Goal: Communication & Community: Ask a question

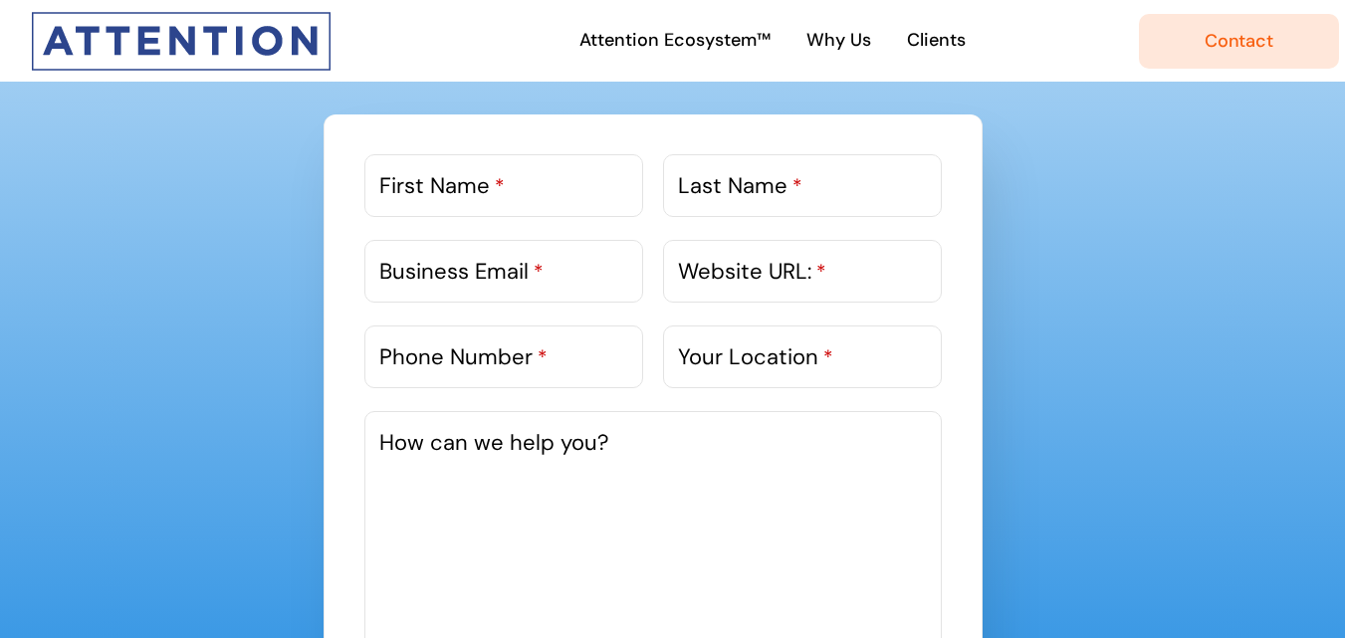
scroll to position [1096, 0]
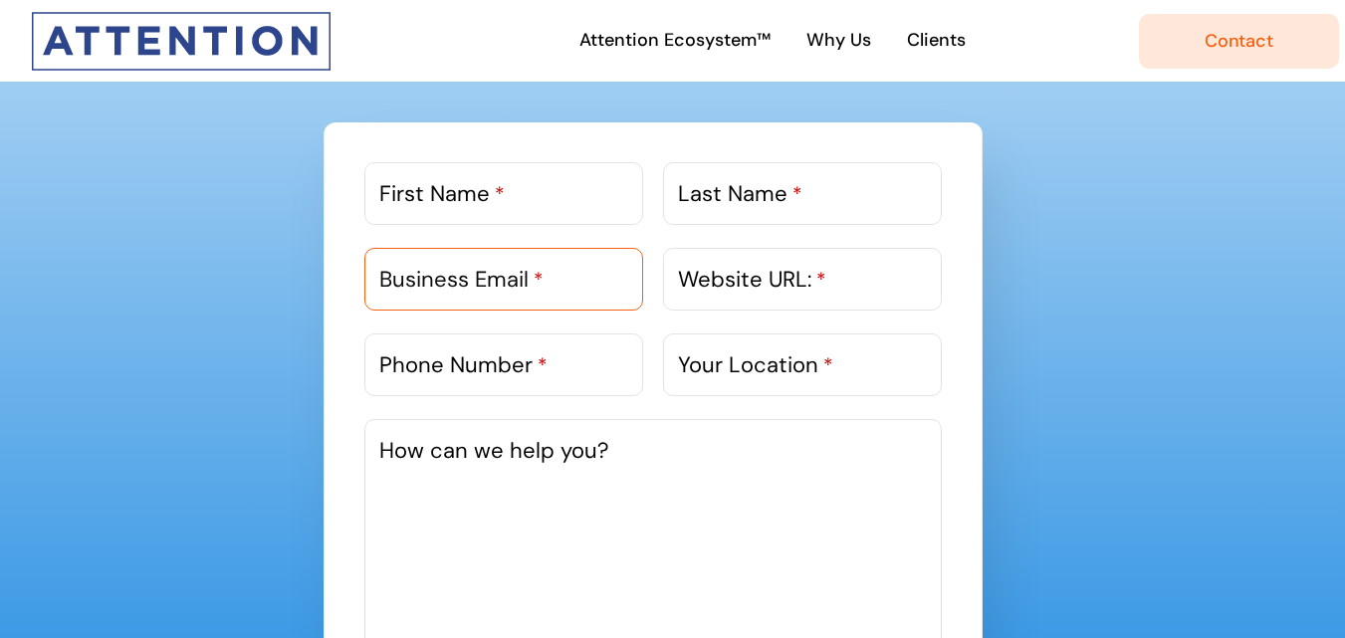
click at [430, 260] on input "Business Email *" at bounding box center [504, 279] width 279 height 63
type input "[PERSON_NAME][EMAIL_ADDRESS][DOMAIN_NAME]"
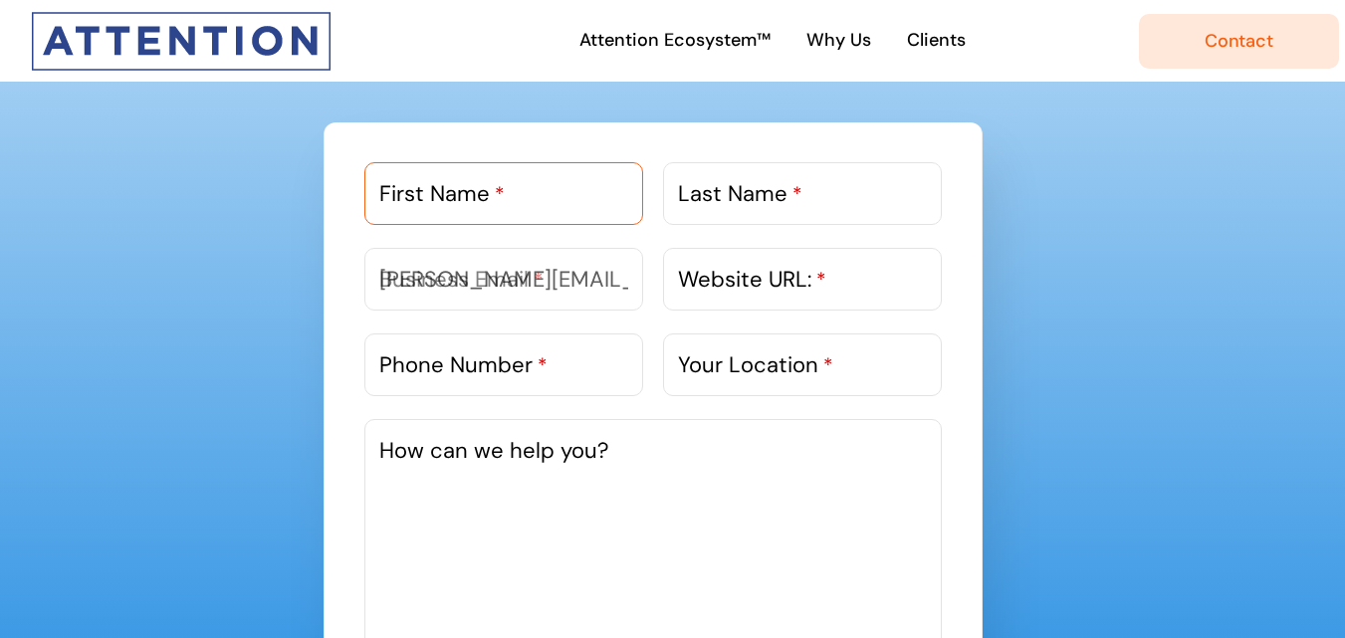
type input "[PERSON_NAME]"
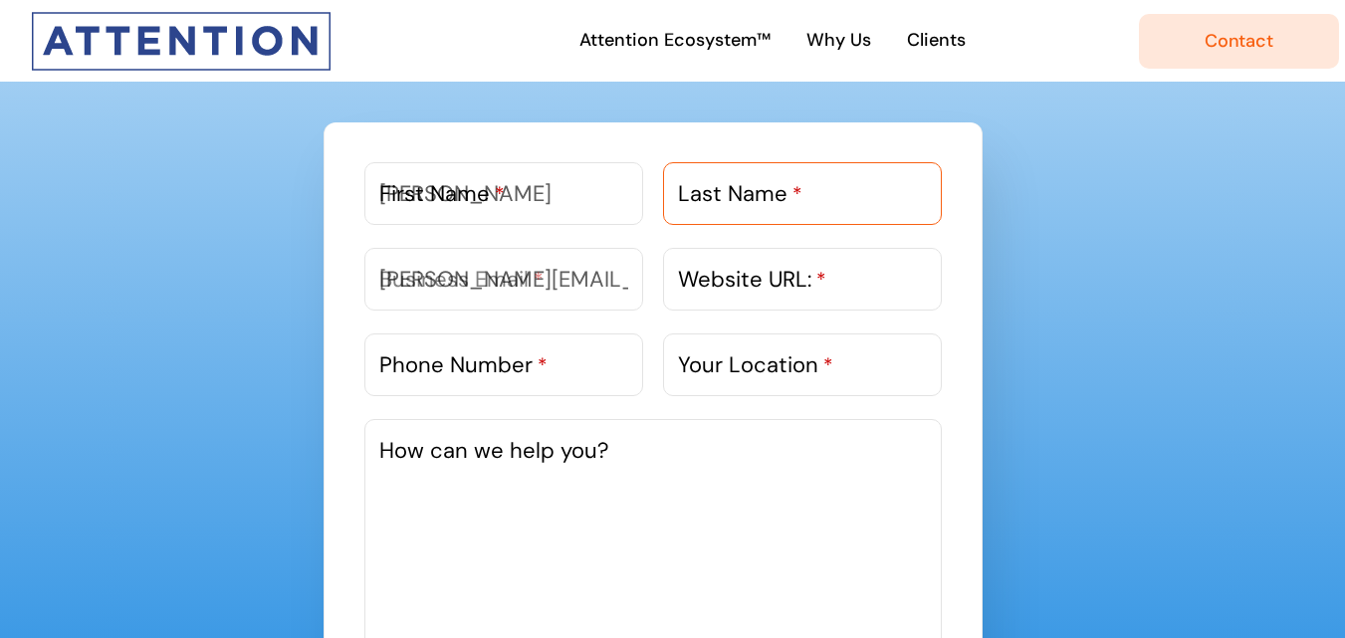
type input "[PERSON_NAME]"
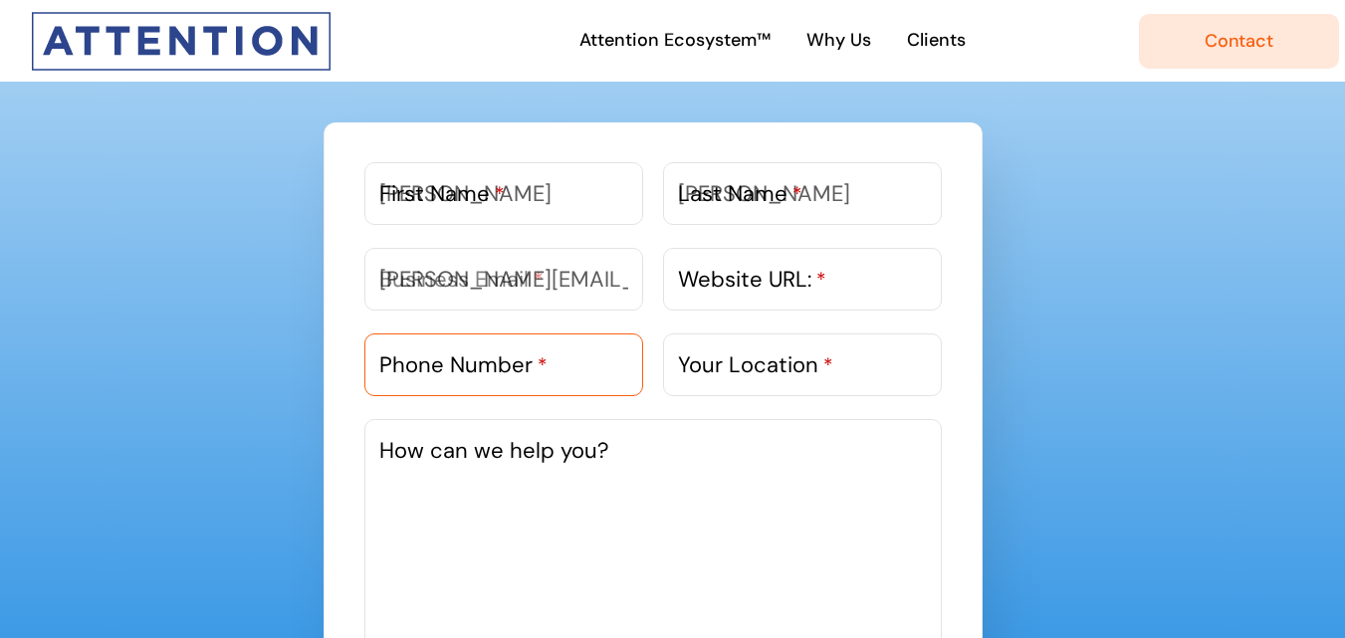
type input "7573840110"
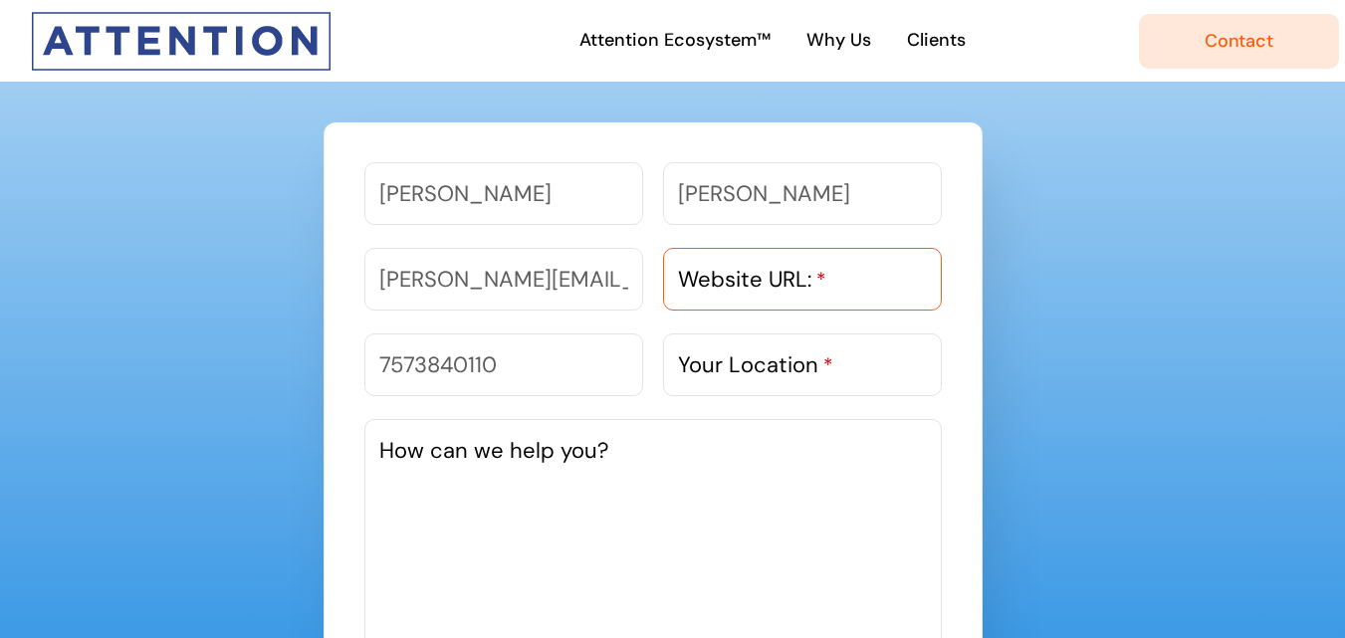
click at [820, 292] on div "Website URL: *" at bounding box center [802, 279] width 279 height 63
click at [735, 362] on label "Your Location *" at bounding box center [755, 365] width 155 height 33
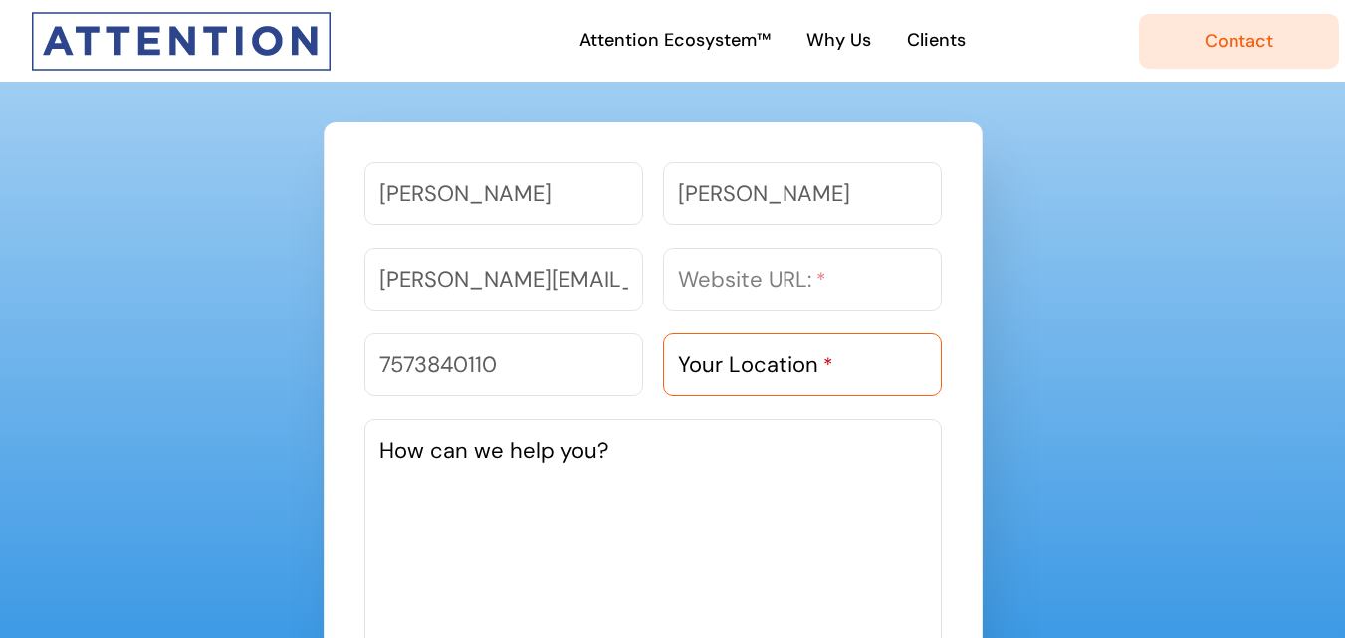
click at [735, 362] on input "Your Location *" at bounding box center [802, 365] width 279 height 63
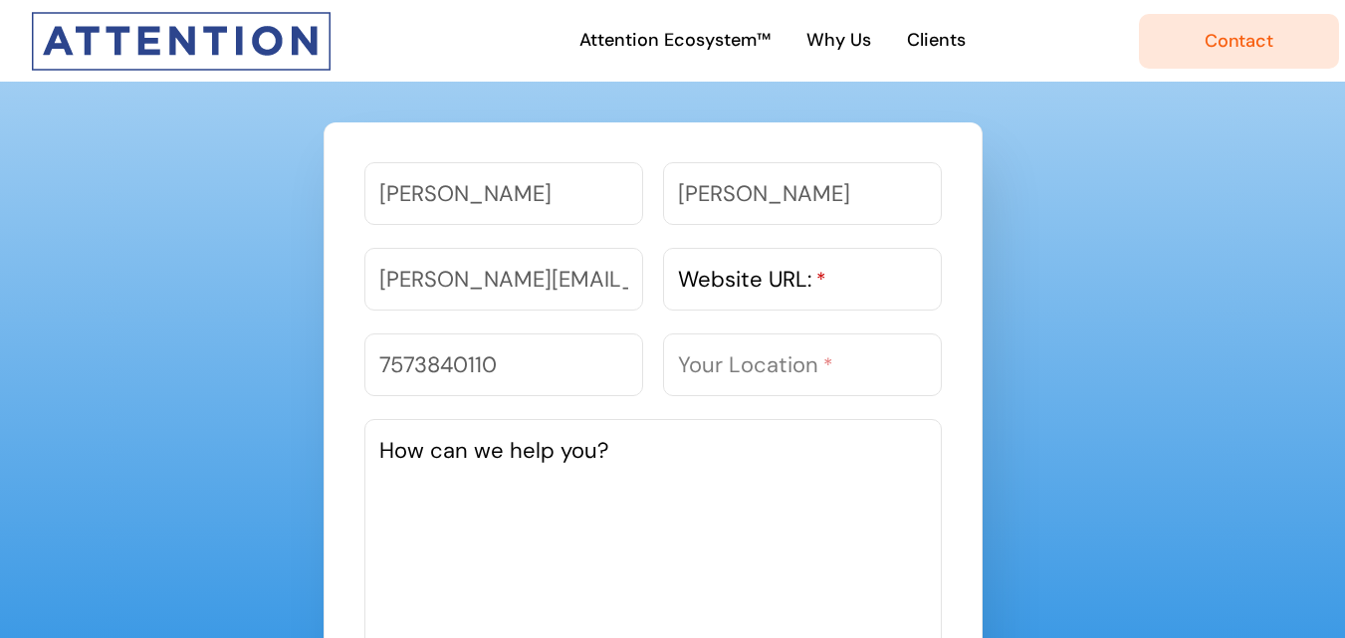
drag, startPoint x: 619, startPoint y: 493, endPoint x: 608, endPoint y: 496, distance: 12.3
click at [608, 496] on textarea "How can we help you?" at bounding box center [654, 568] width 578 height 299
click at [535, 535] on textarea "How can we help you?" at bounding box center [654, 568] width 578 height 299
paste textarea "Wikipedia is regarded as the most important source of reference information in …"
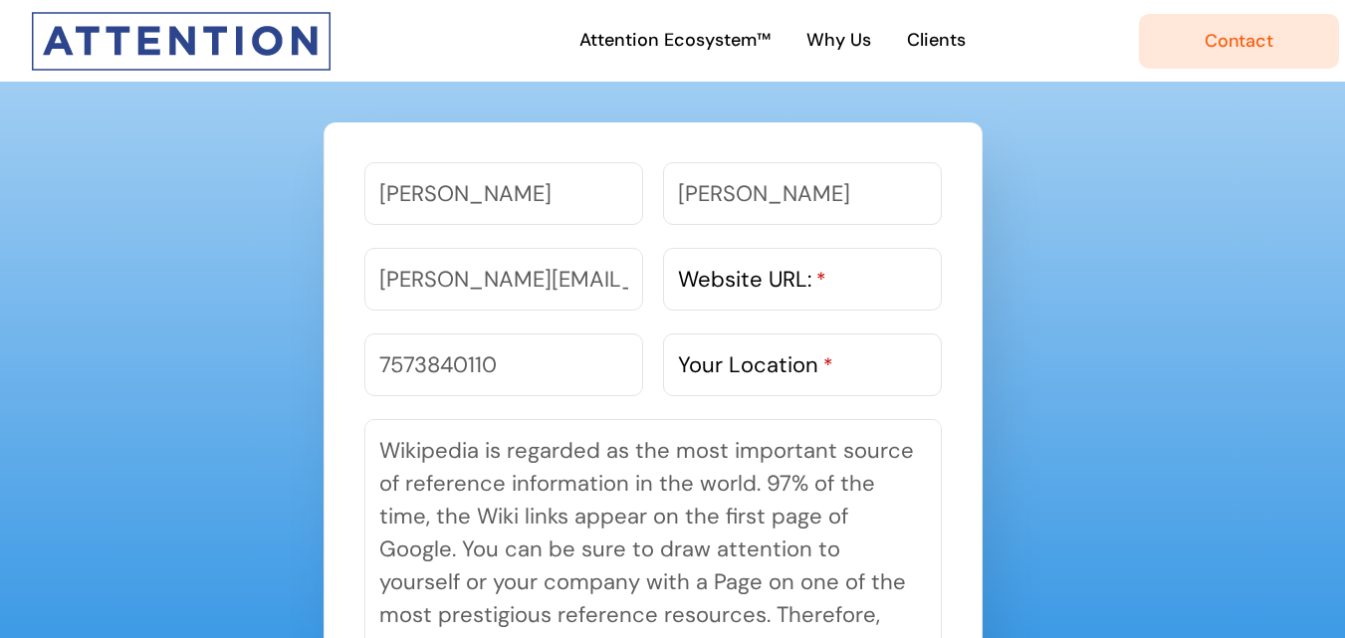
scroll to position [1174, 0]
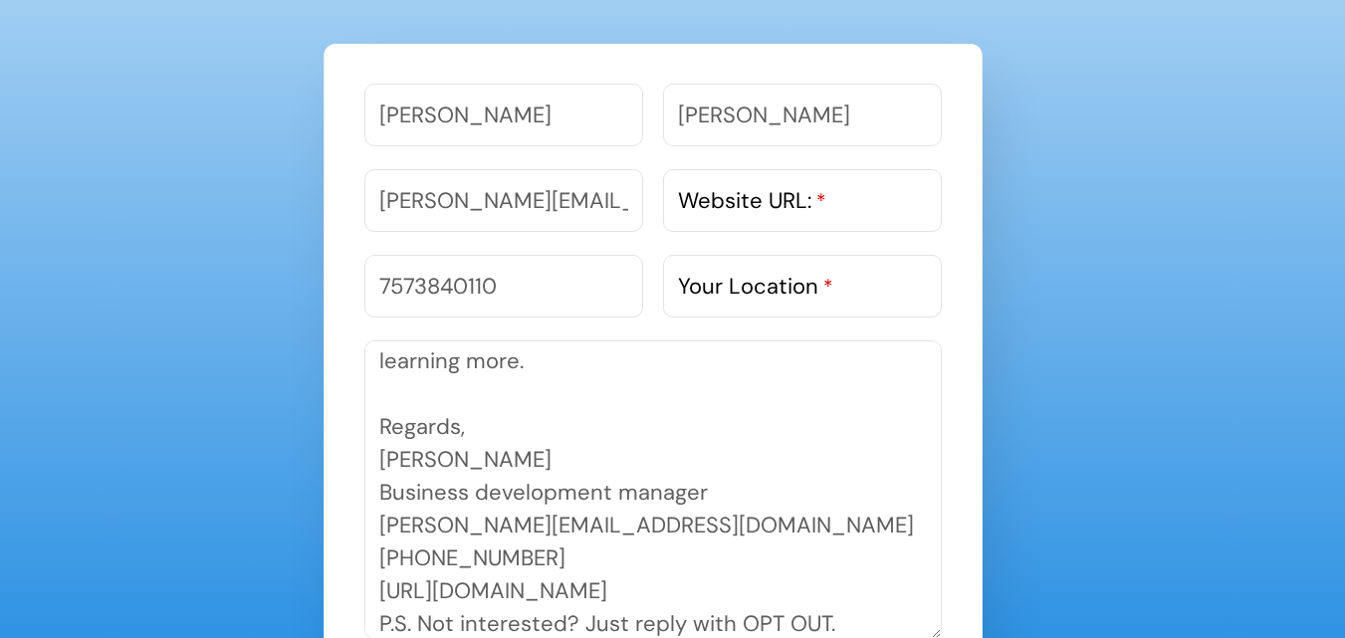
type textarea "Wikipedia is regarded as the most important source of reference information in …"
click at [731, 304] on input "Your Location *" at bounding box center [802, 286] width 279 height 63
type input "ss"
click at [747, 219] on input "Website URL: *" at bounding box center [802, 200] width 279 height 63
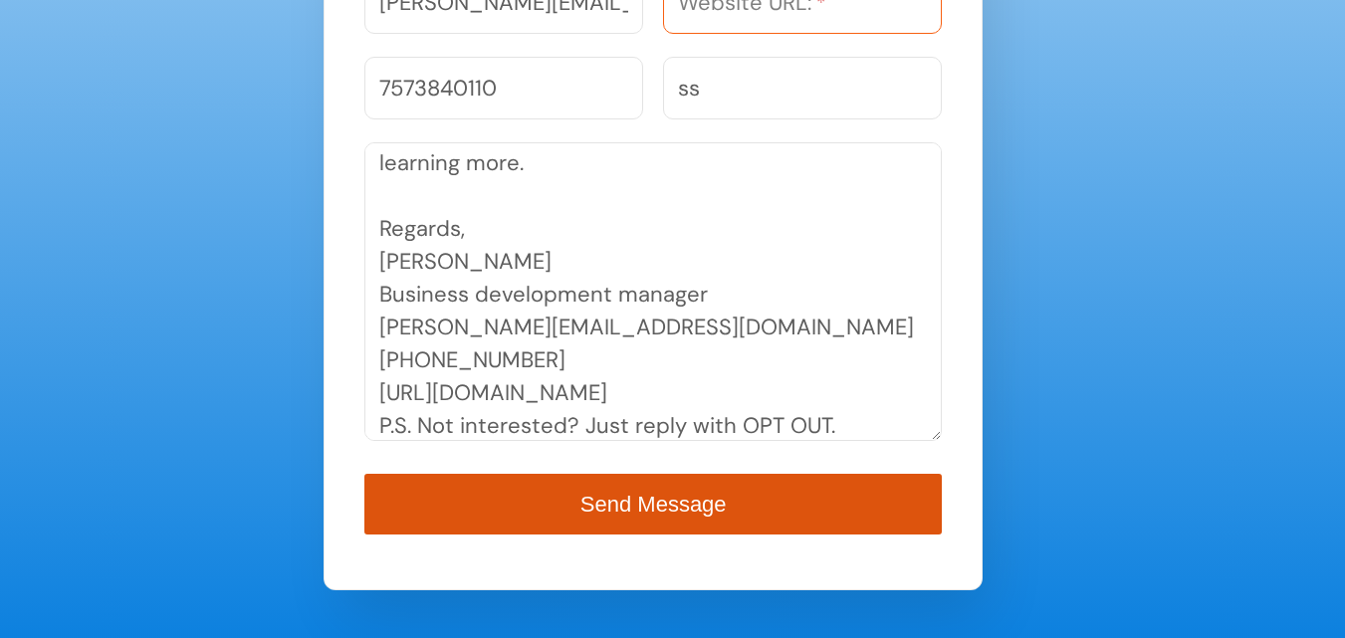
scroll to position [1373, 0]
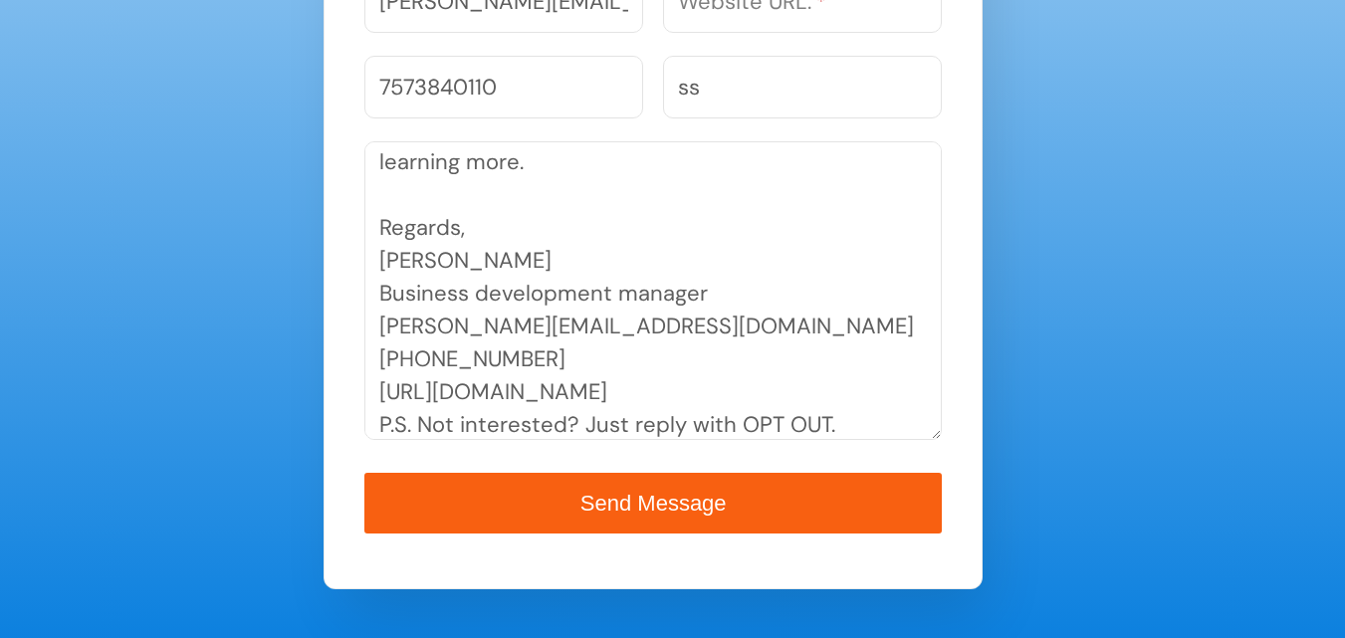
click at [586, 387] on textarea "Wikipedia is regarded as the most important source of reference information in …" at bounding box center [654, 290] width 578 height 299
click at [734, 13] on label "Website URL: *" at bounding box center [752, 1] width 148 height 33
click at [734, 13] on input "Website URL: *" at bounding box center [802, 1] width 279 height 63
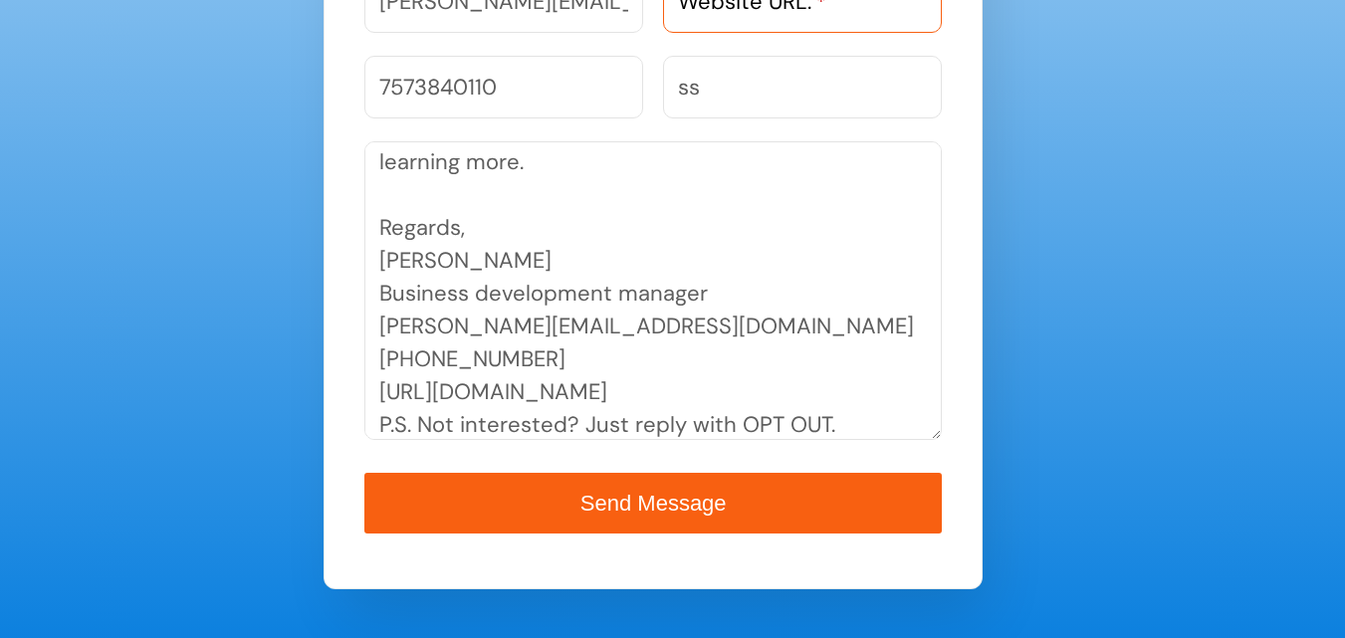
scroll to position [1344, 0]
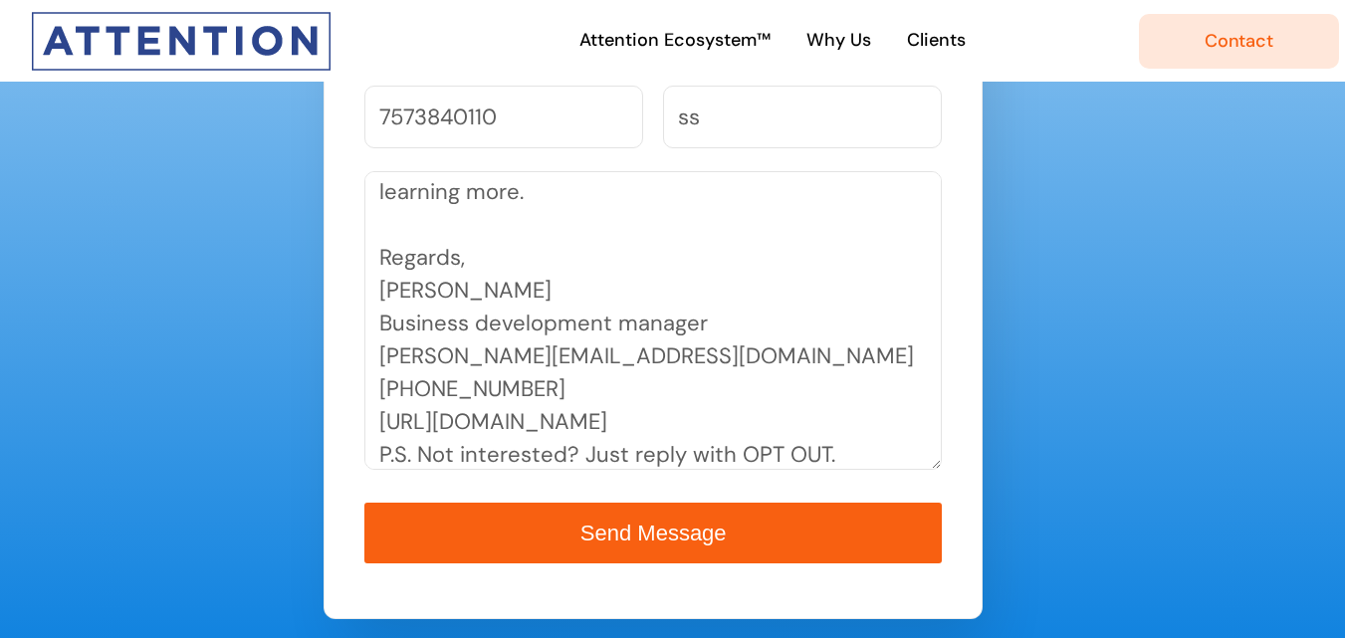
paste input "[URL][DOMAIN_NAME]"
type input "[URL][DOMAIN_NAME]"
click at [719, 346] on textarea "Wikipedia is regarded as the most important source of reference information in …" at bounding box center [654, 320] width 578 height 299
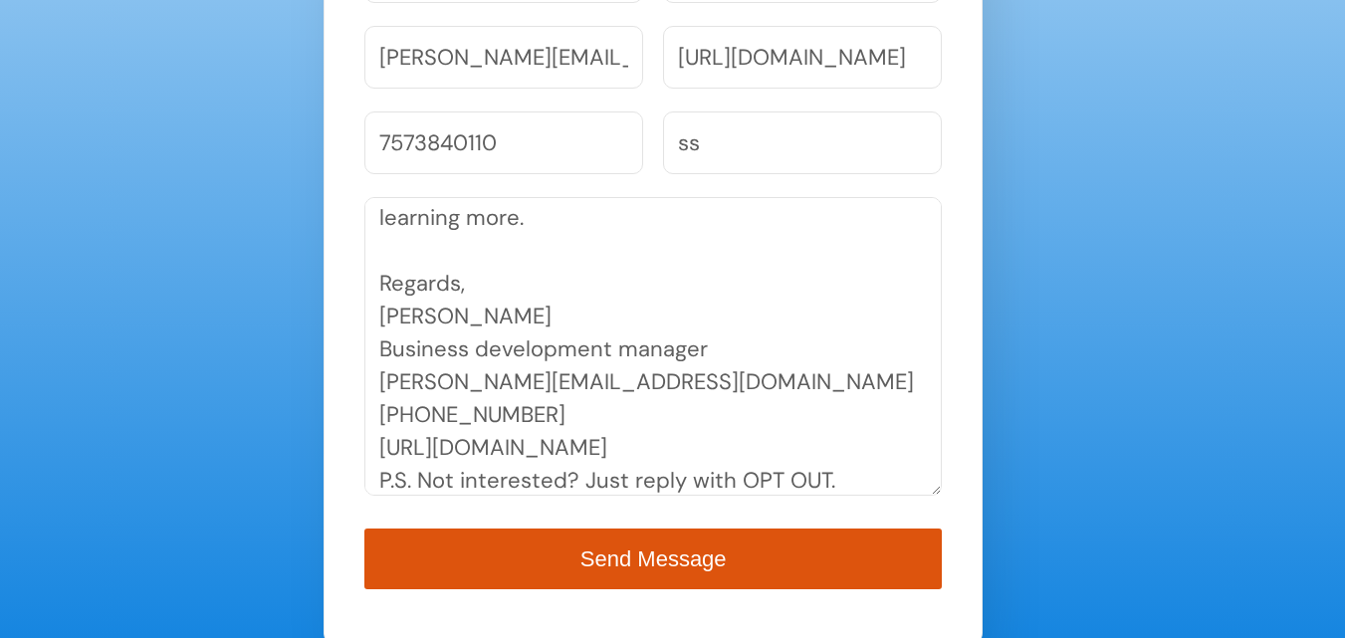
scroll to position [1443, 0]
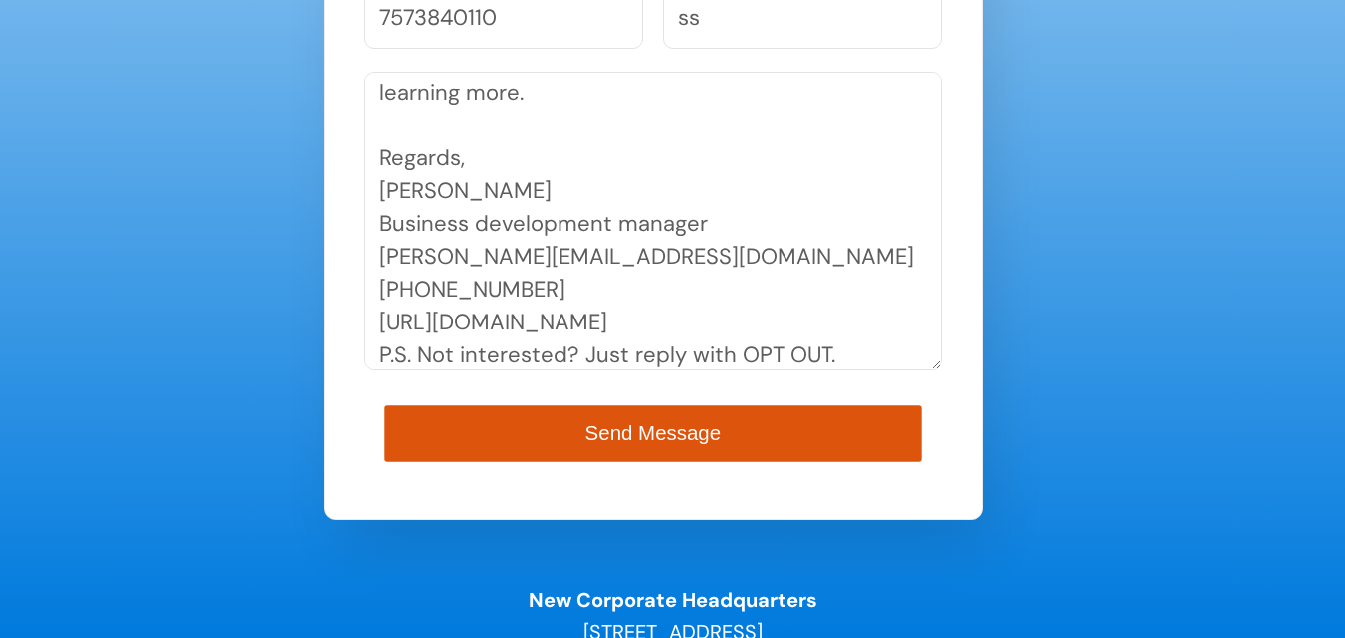
click at [652, 430] on span "Send Message" at bounding box center [653, 433] width 135 height 23
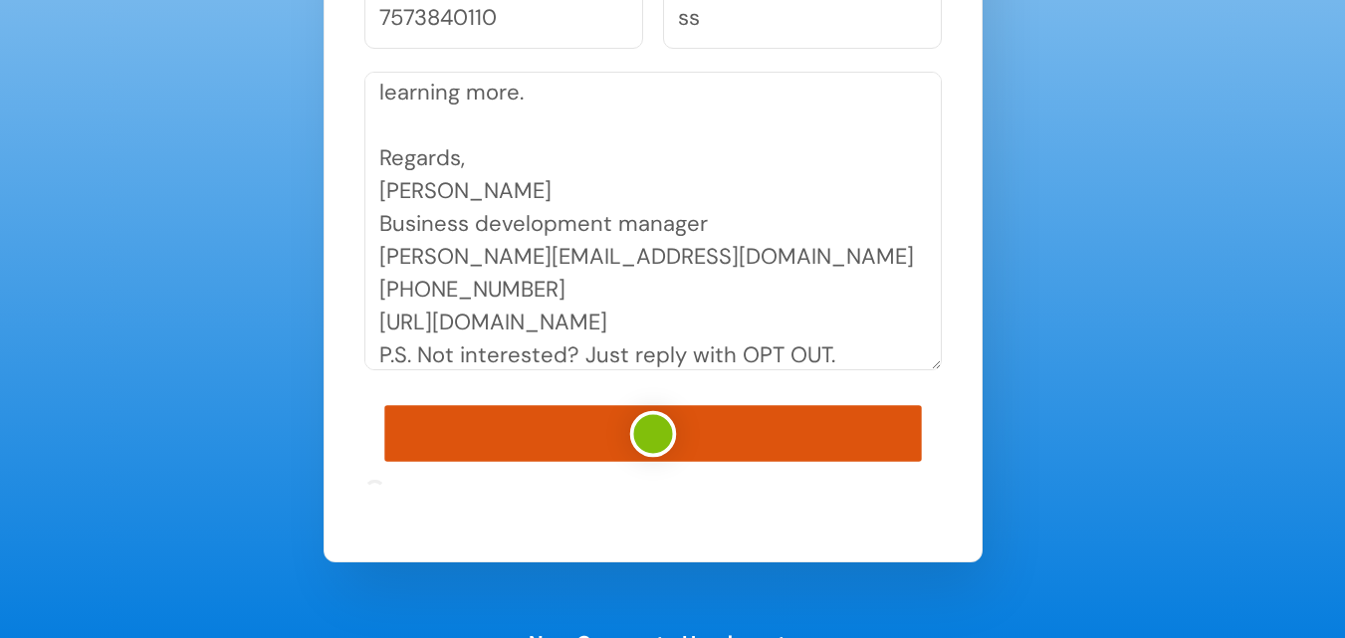
type button "submit"
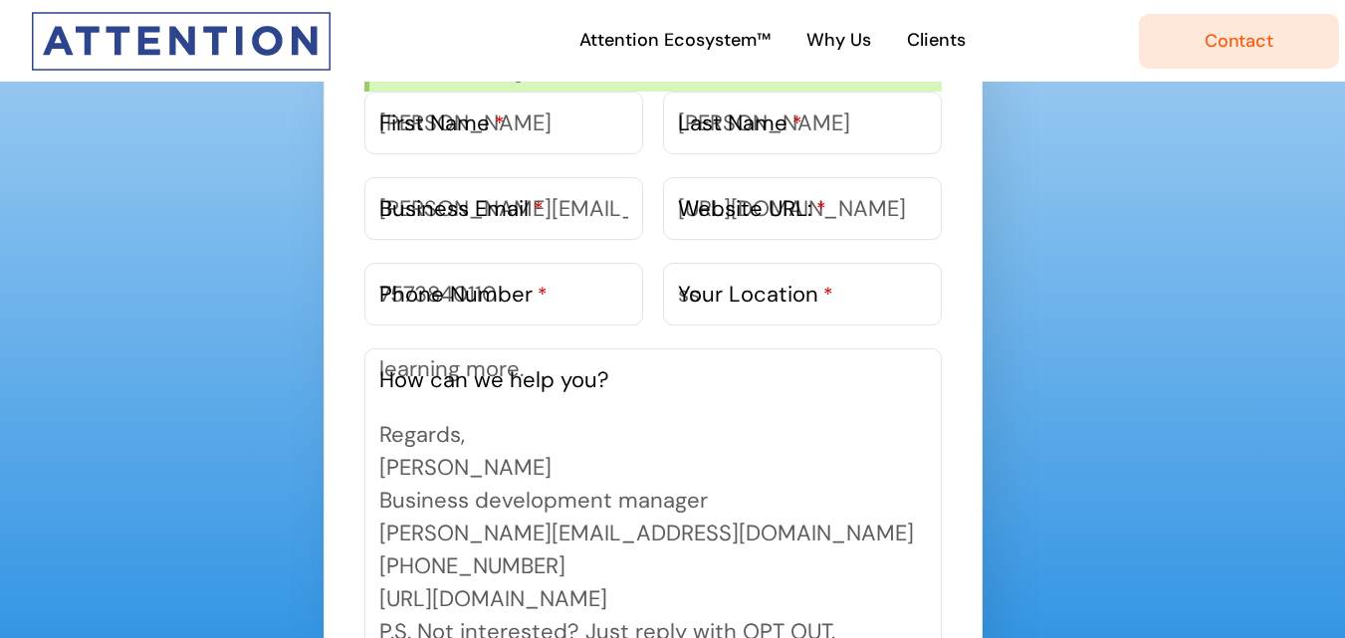
scroll to position [0, 0]
